Goal: Transaction & Acquisition: Purchase product/service

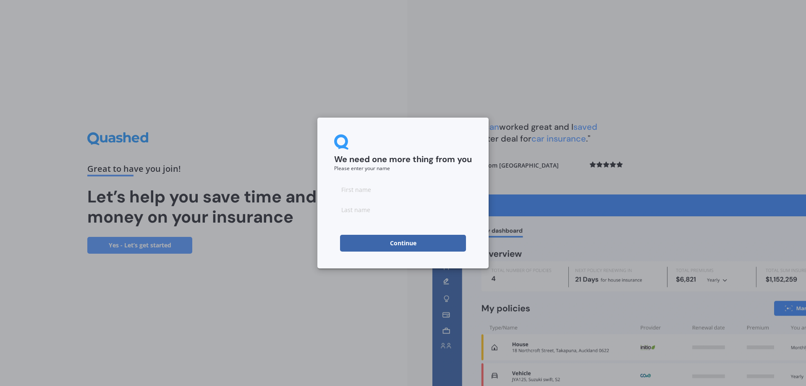
click at [381, 192] on input at bounding box center [403, 189] width 138 height 17
type input "[PERSON_NAME]"
click at [364, 206] on input at bounding box center [403, 209] width 138 height 17
type input "rush"
click at [412, 241] on button "Continue" at bounding box center [403, 243] width 126 height 17
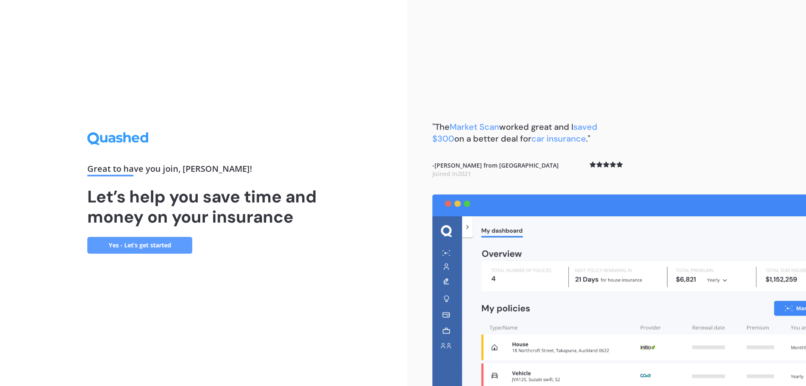
click at [164, 242] on link "Yes - Let’s get started" at bounding box center [139, 245] width 105 height 17
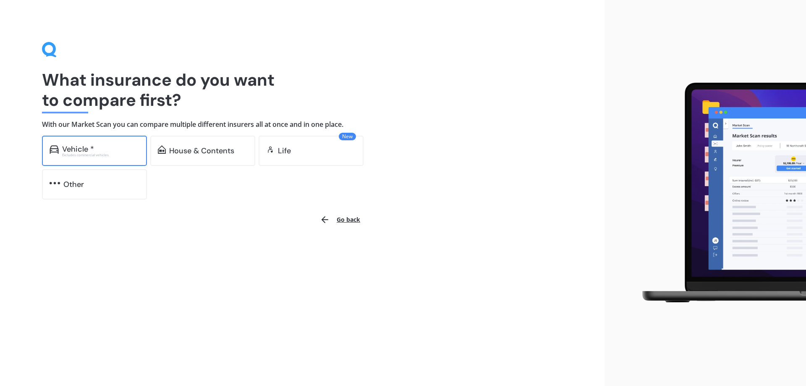
click at [110, 153] on div "Excludes commercial vehicles" at bounding box center [100, 154] width 77 height 3
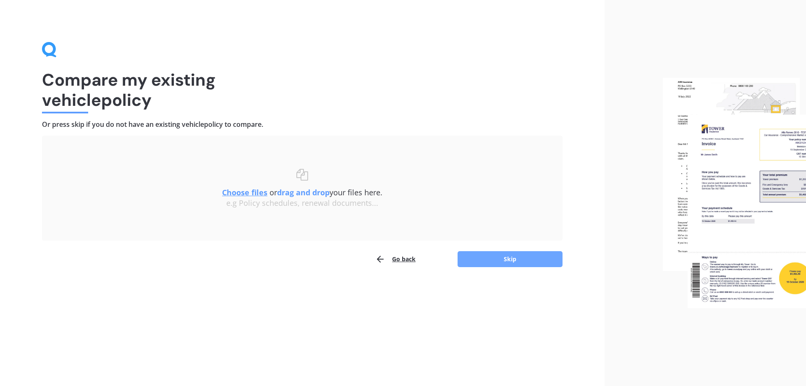
click at [516, 258] on button "Skip" at bounding box center [509, 259] width 105 height 16
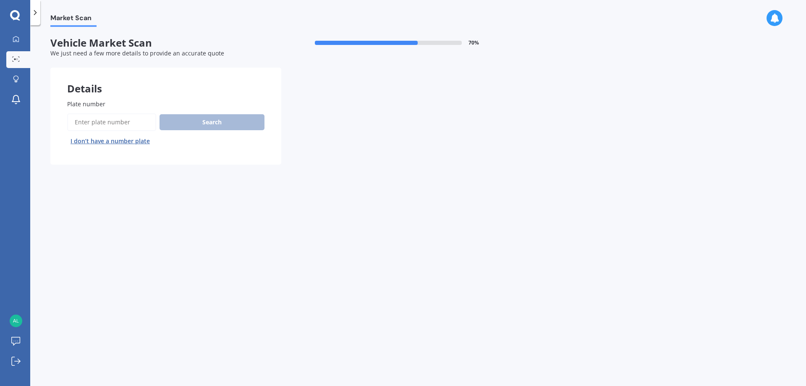
click at [120, 122] on input "Plate number" at bounding box center [111, 122] width 89 height 18
type input "nbr59"
click at [214, 124] on button "Search" at bounding box center [211, 122] width 105 height 16
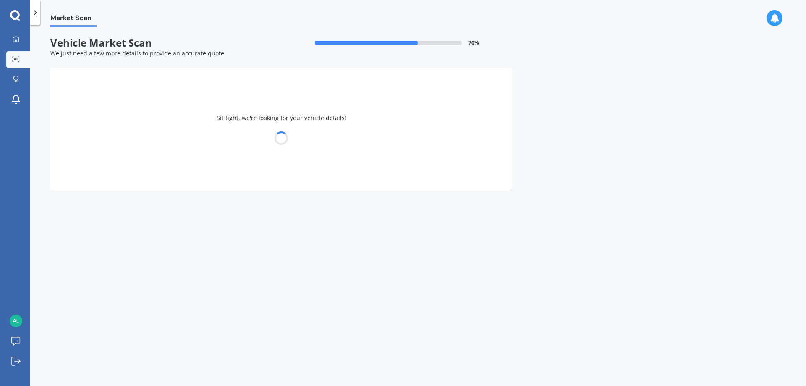
select select "SUBARU"
select select "LEGACY"
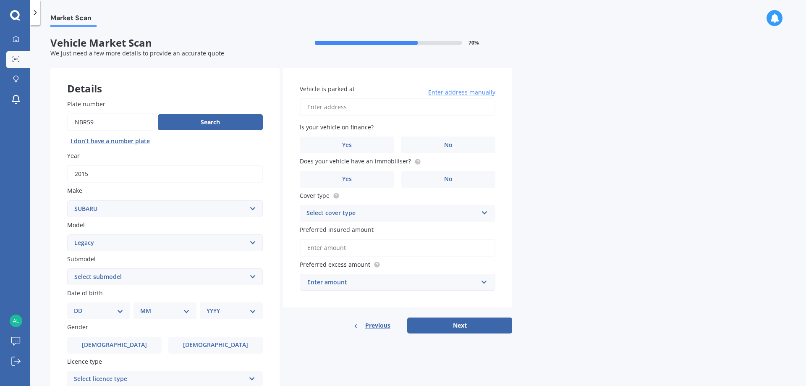
click at [253, 277] on select "Select submodel (All other non turbo) (All other turbo) 2.0i 2.0R 2.5i 2.5i Lux…" at bounding box center [165, 276] width 196 height 17
click at [277, 309] on div "Plate number Search I don’t have a number plate Year [DATE] Make Select make AC…" at bounding box center [164, 278] width 229 height 390
click at [120, 310] on select "DD 01 02 03 04 05 06 07 08 09 10 11 12 13 14 15 16 17 18 19 20 21 22 23 24 25 2…" at bounding box center [99, 310] width 50 height 9
select select "03"
click at [81, 306] on select "DD 01 02 03 04 05 06 07 08 09 10 11 12 13 14 15 16 17 18 19 20 21 22 23 24 25 2…" at bounding box center [99, 310] width 50 height 9
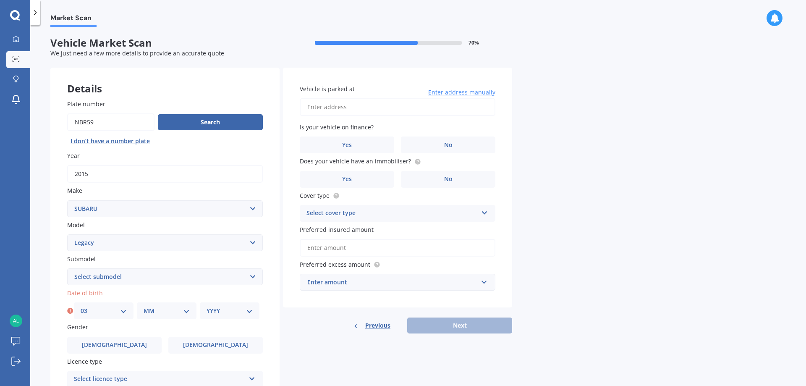
click at [188, 309] on select "MM 01 02 03 04 05 06 07 08 09 10 11 12" at bounding box center [167, 310] width 46 height 9
select select "11"
click at [144, 306] on select "MM 01 02 03 04 05 06 07 08 09 10 11 12" at bounding box center [167, 310] width 46 height 9
click at [251, 310] on select "YYYY 2025 2024 2023 2022 2021 2020 2019 2018 2017 2016 2015 2014 2013 2012 2011…" at bounding box center [229, 310] width 46 height 9
select select "1969"
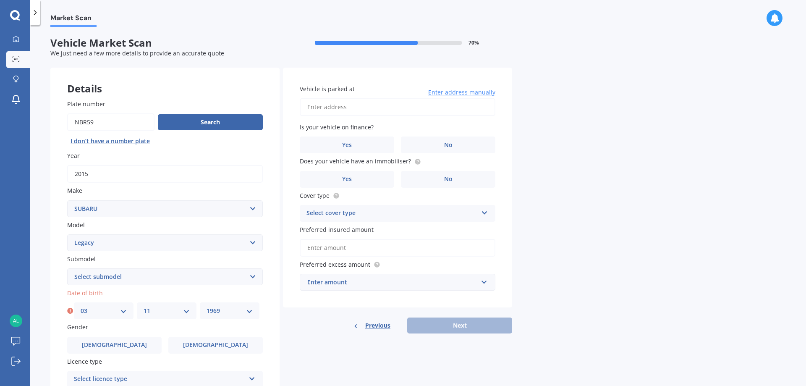
click at [206, 306] on select "YYYY 2025 2024 2023 2022 2021 2020 2019 2018 2017 2016 2015 2014 2013 2012 2011…" at bounding box center [229, 310] width 46 height 9
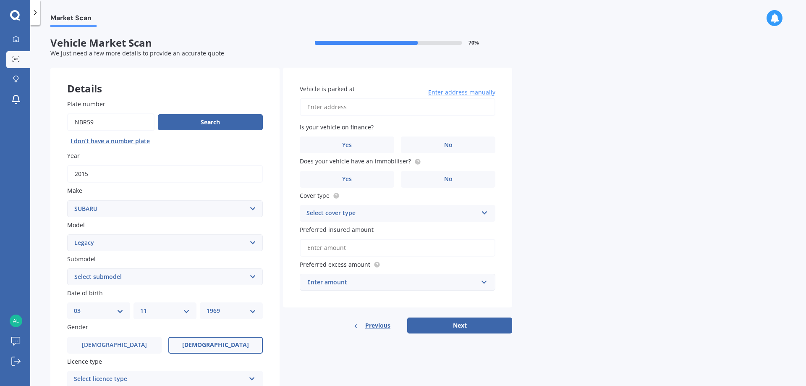
click at [210, 345] on span "[DEMOGRAPHIC_DATA]" at bounding box center [215, 344] width 67 height 7
click at [0, 0] on input "[DEMOGRAPHIC_DATA]" at bounding box center [0, 0] width 0 height 0
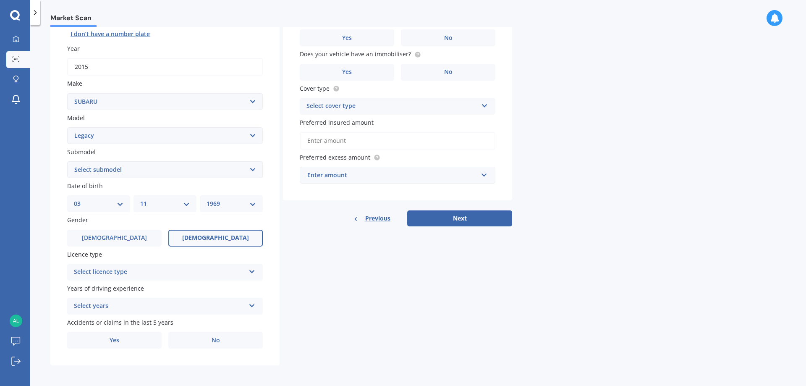
scroll to position [108, 0]
click at [252, 268] on icon at bounding box center [251, 269] width 7 height 6
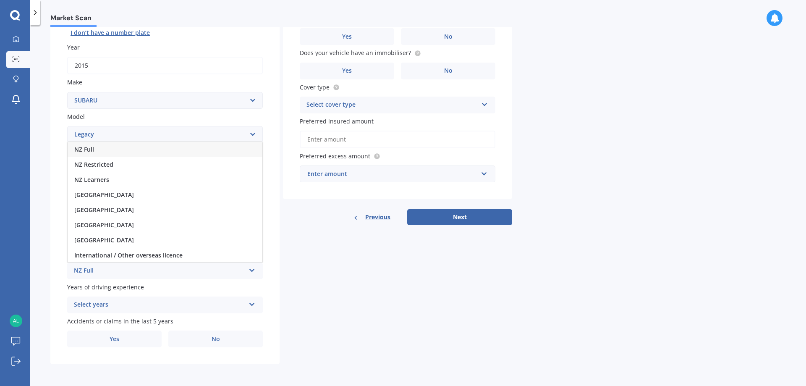
click at [252, 302] on icon at bounding box center [251, 303] width 7 height 6
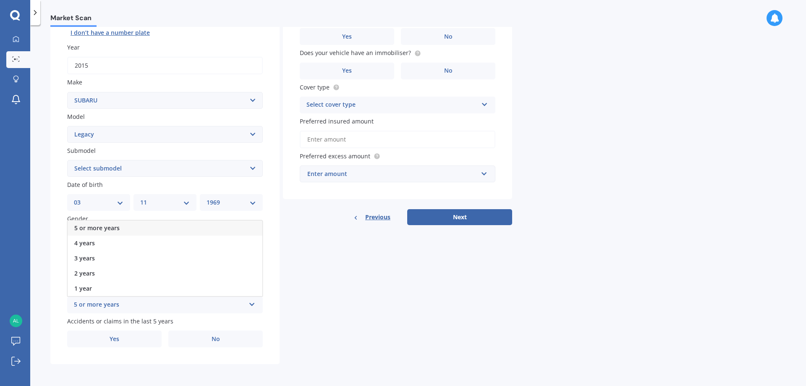
click at [110, 227] on span "5 or more years" at bounding box center [96, 228] width 45 height 8
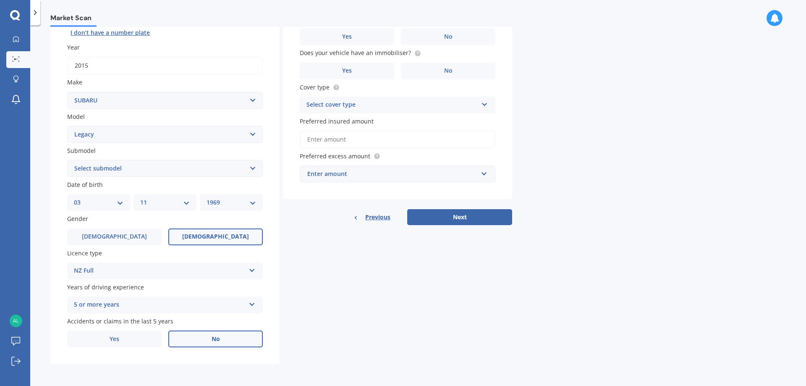
click at [219, 340] on span "No" at bounding box center [215, 338] width 8 height 7
click at [0, 0] on input "No" at bounding box center [0, 0] width 0 height 0
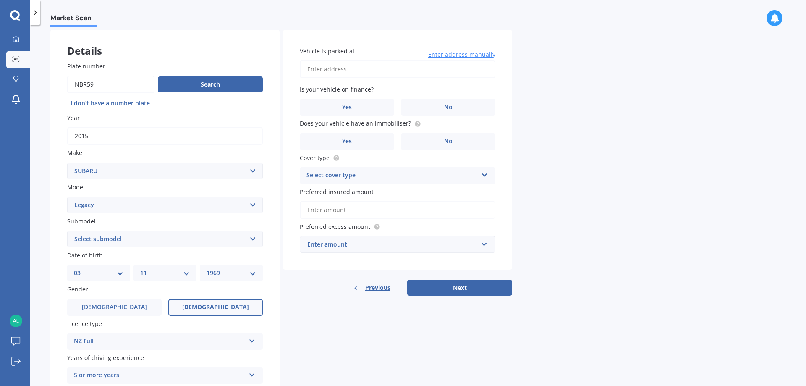
scroll to position [0, 0]
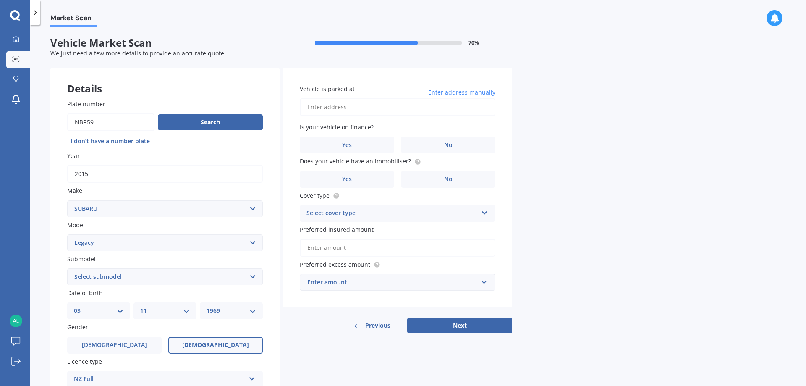
click at [337, 106] on input "Vehicle is parked at" at bounding box center [398, 107] width 196 height 18
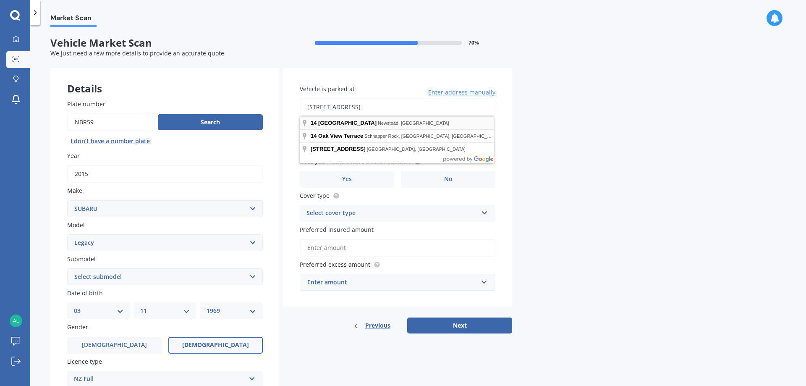
type input "[STREET_ADDRESS]"
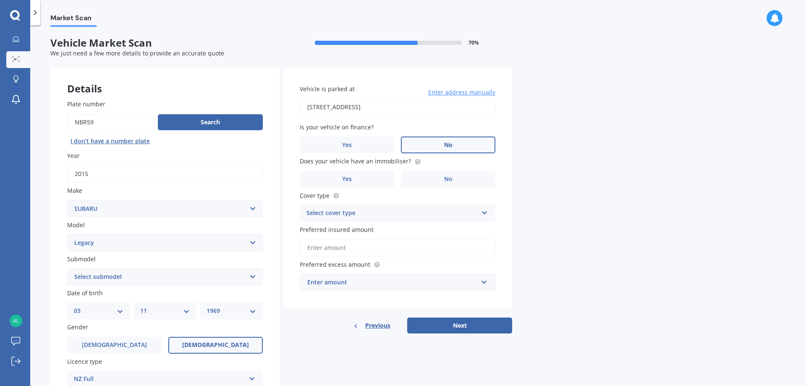
click at [443, 143] on label "No" at bounding box center [448, 144] width 94 height 17
click at [0, 0] on input "No" at bounding box center [0, 0] width 0 height 0
click at [415, 162] on circle at bounding box center [417, 161] width 5 height 5
click at [359, 178] on label "Yes" at bounding box center [347, 179] width 94 height 17
click at [0, 0] on input "Yes" at bounding box center [0, 0] width 0 height 0
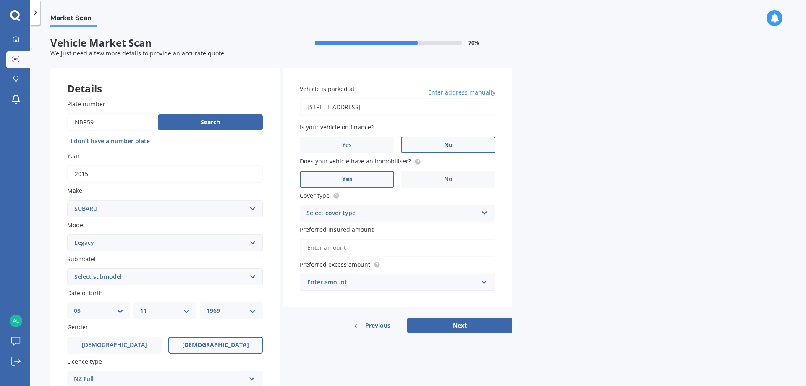
click at [485, 212] on icon at bounding box center [484, 211] width 7 height 6
click at [354, 227] on div "Comprehensive" at bounding box center [397, 229] width 195 height 15
click at [347, 249] on input "Preferred insured amount" at bounding box center [398, 248] width 196 height 18
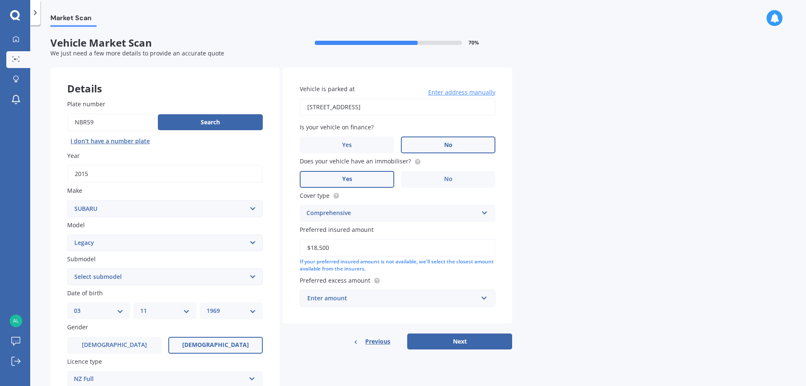
type input "$18,500"
click at [370, 294] on div "Enter amount" at bounding box center [392, 297] width 170 height 9
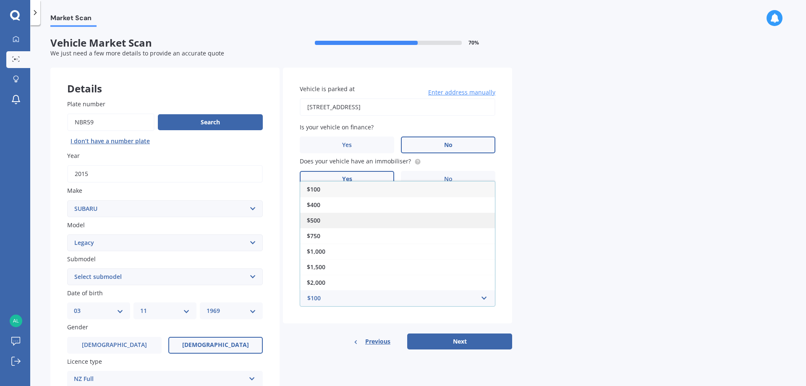
click at [314, 220] on span "$500" at bounding box center [313, 220] width 13 height 8
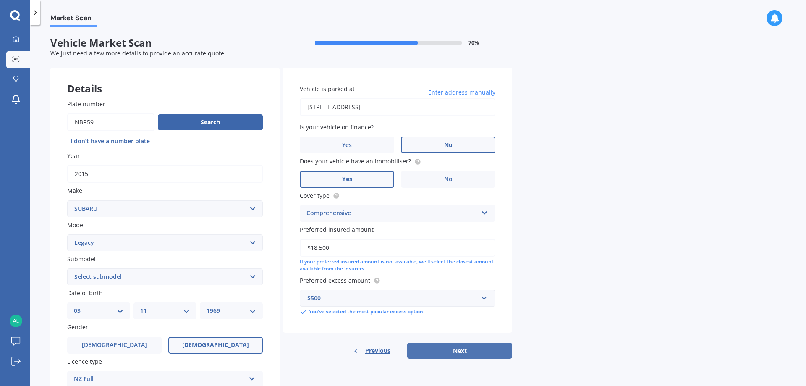
click at [458, 347] on button "Next" at bounding box center [459, 350] width 105 height 16
click at [252, 276] on select "Select submodel (All other non turbo) (All other turbo) 2.0i 2.0R 2.5i 2.5i Lux…" at bounding box center [165, 276] width 196 height 17
select select "2.5I"
click at [67, 268] on select "Select submodel (All other non turbo) (All other turbo) 2.0i 2.0R 2.5i 2.5i Lux…" at bounding box center [165, 276] width 196 height 17
click at [463, 351] on button "Next" at bounding box center [459, 350] width 105 height 16
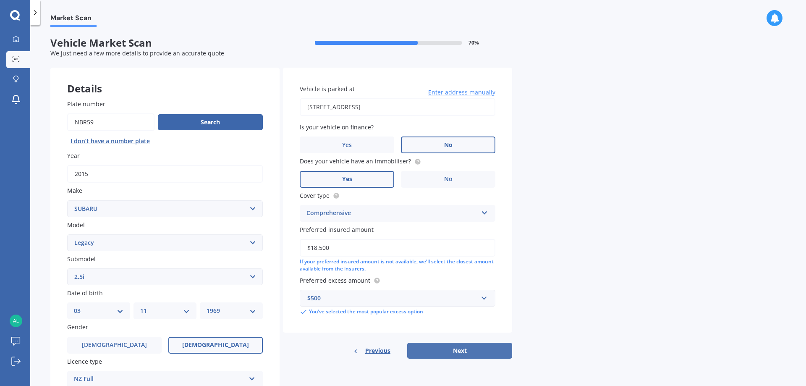
select select "03"
select select "11"
select select "1969"
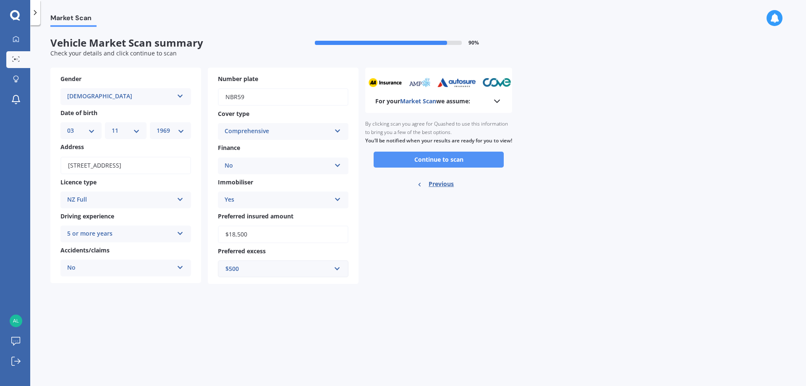
click at [444, 167] on button "Continue to scan" at bounding box center [438, 159] width 130 height 16
